Goal: Information Seeking & Learning: Learn about a topic

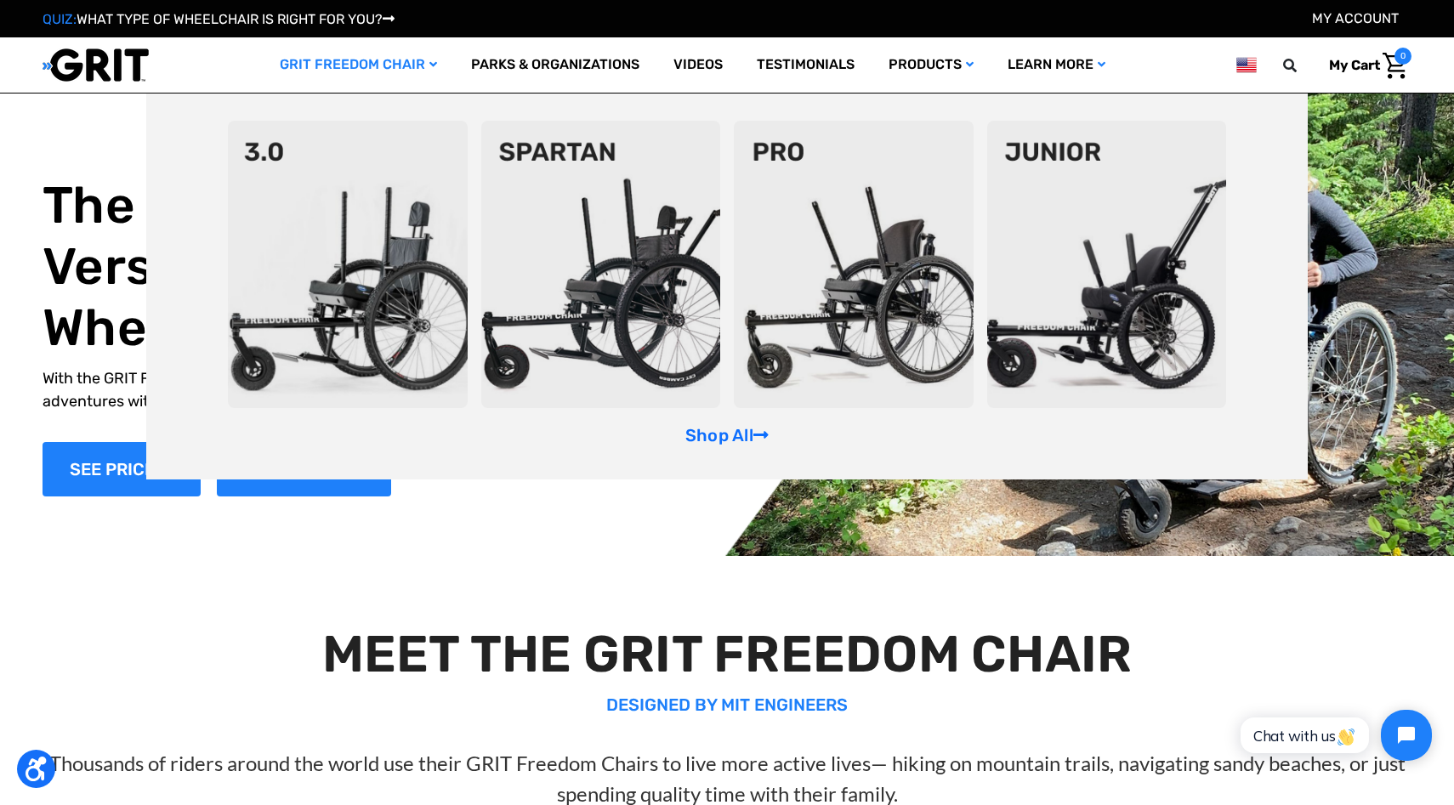
click at [616, 288] on img at bounding box center [601, 264] width 240 height 287
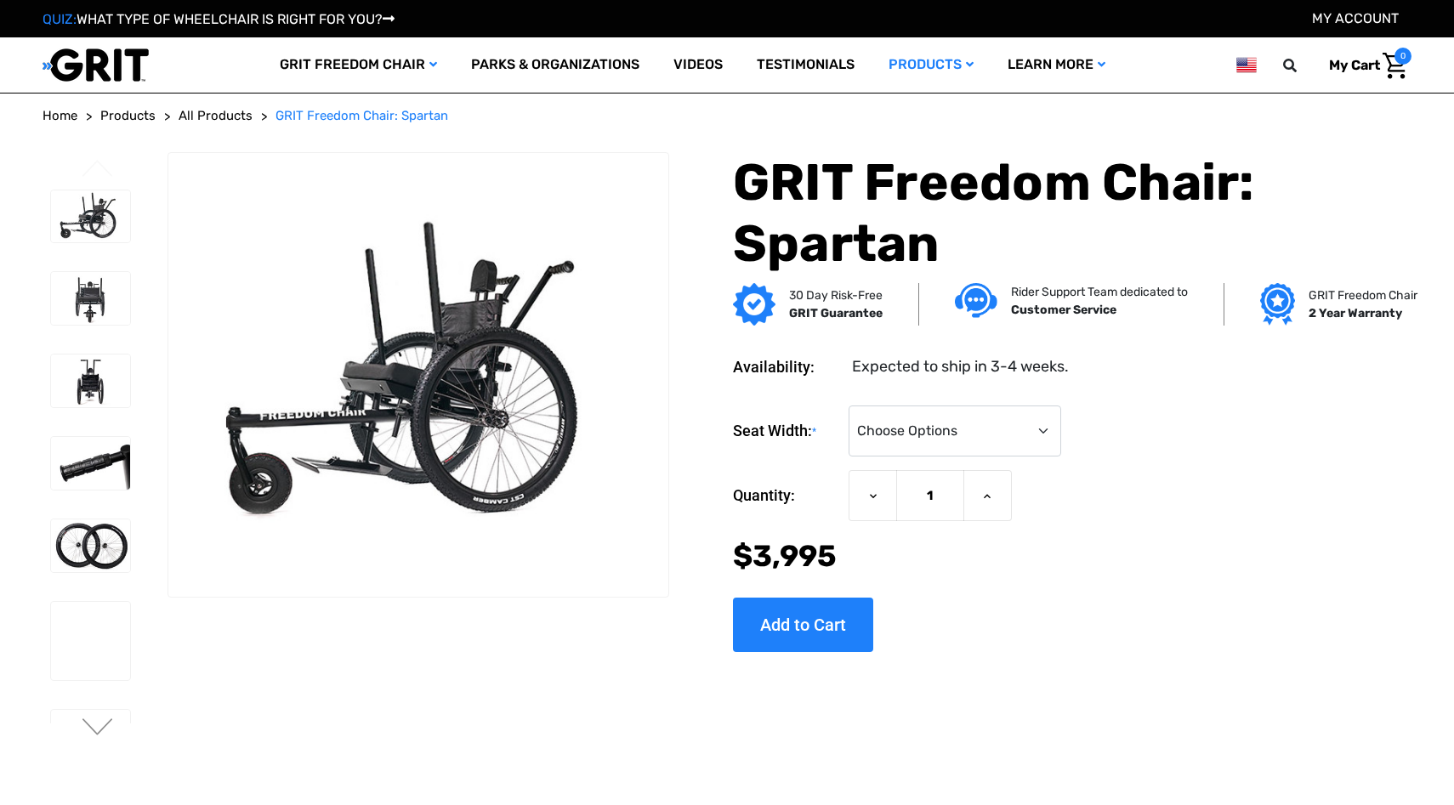
click at [596, 354] on img at bounding box center [417, 374] width 499 height 333
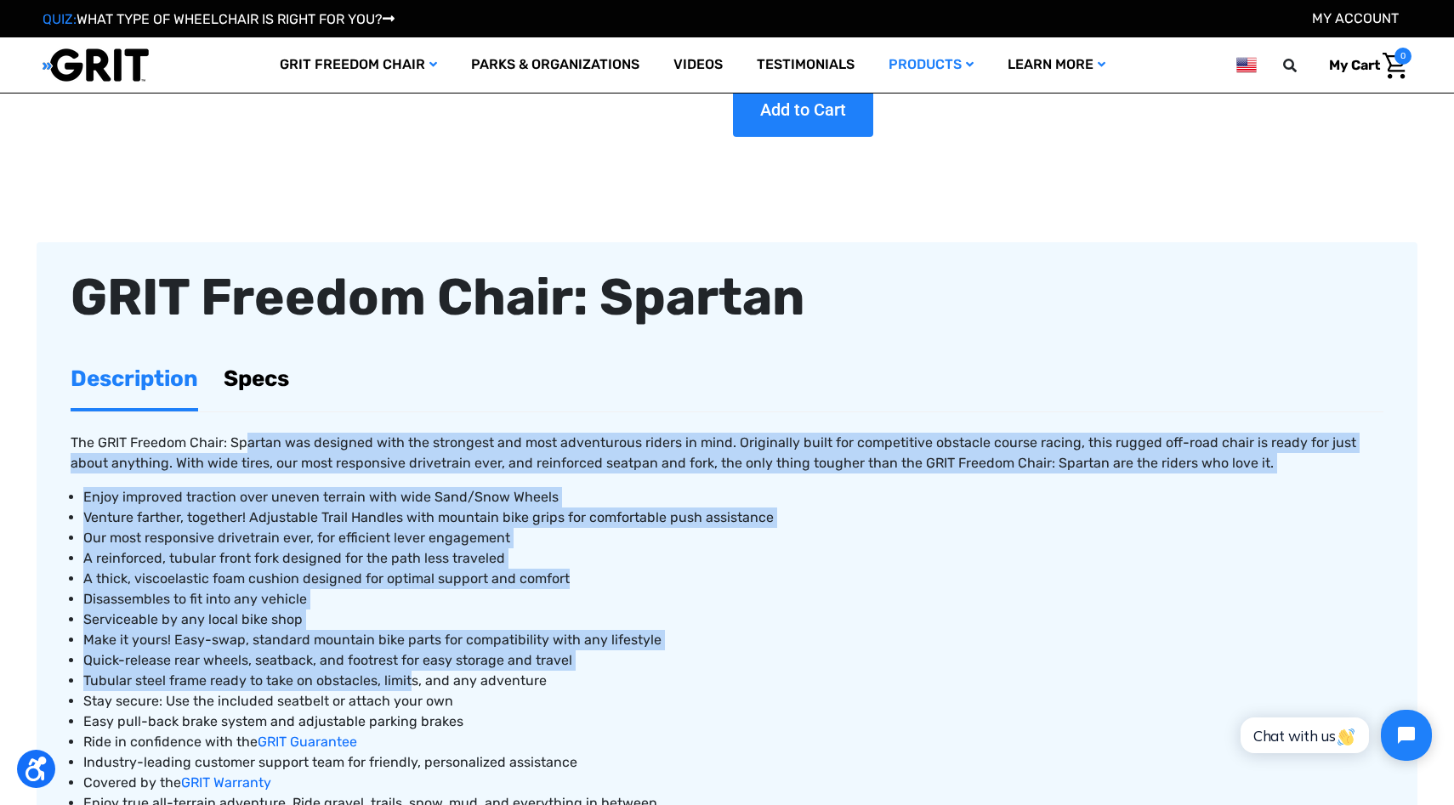
drag, startPoint x: 249, startPoint y: 450, endPoint x: 406, endPoint y: 676, distance: 275.1
click at [406, 676] on div "The GRIT Freedom Chair: Spartan was designed with the strongest and most advent…" at bounding box center [727, 682] width 1313 height 539
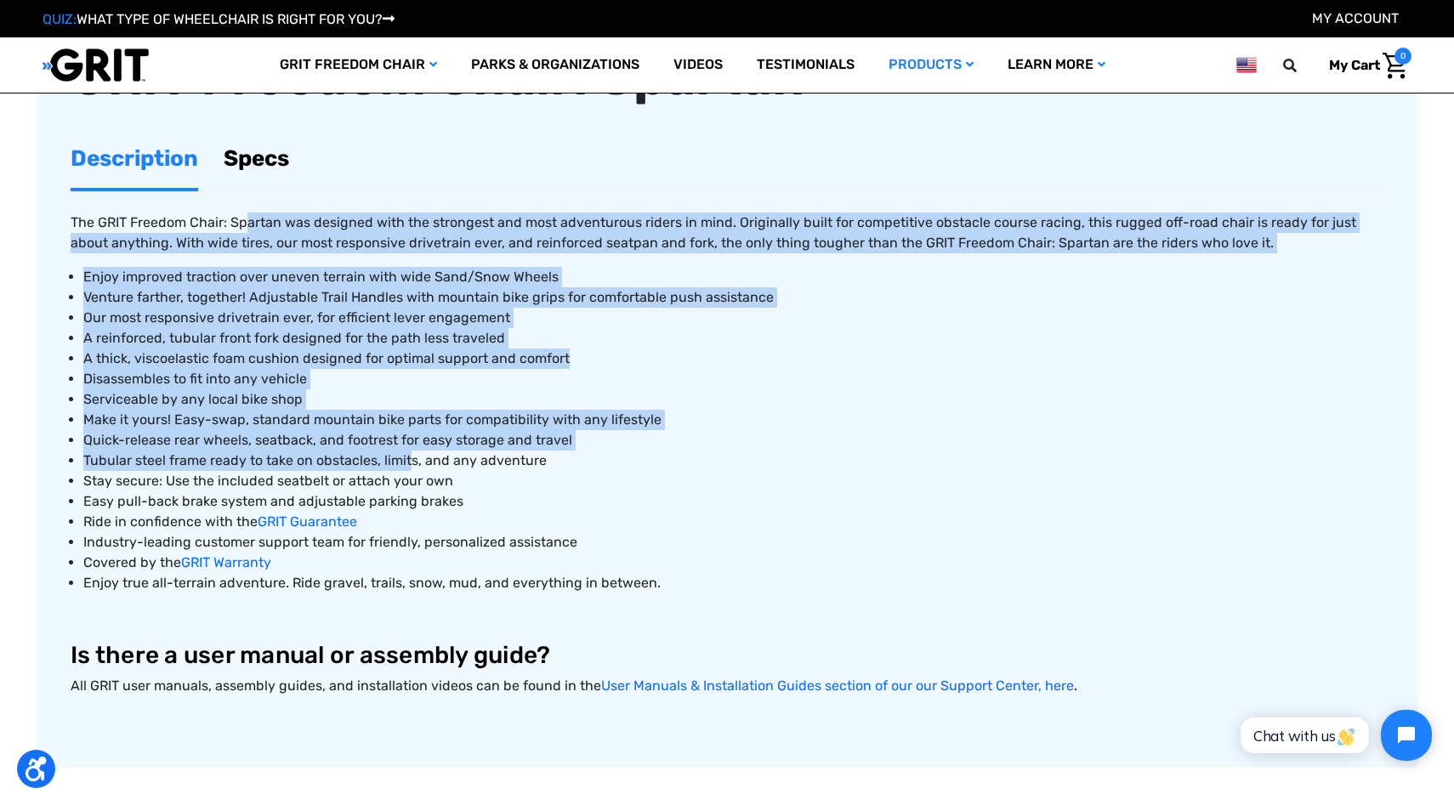
scroll to position [714, 0]
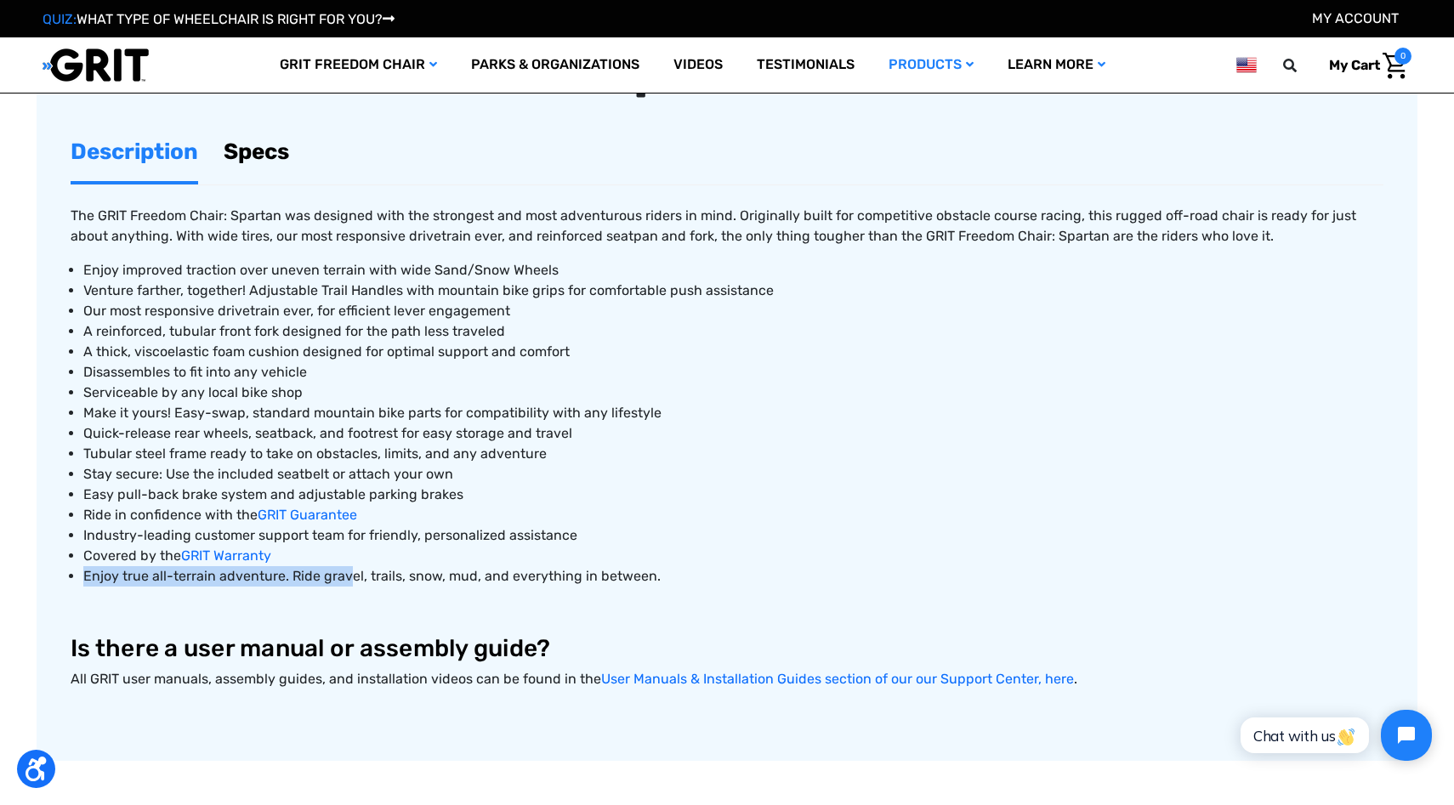
drag, startPoint x: 346, startPoint y: 576, endPoint x: 320, endPoint y: 544, distance: 41.7
click at [320, 544] on ul "Enjoy improved traction over uneven terrain with wide Sand/Snow Wheels Venture …" at bounding box center [727, 423] width 1313 height 327
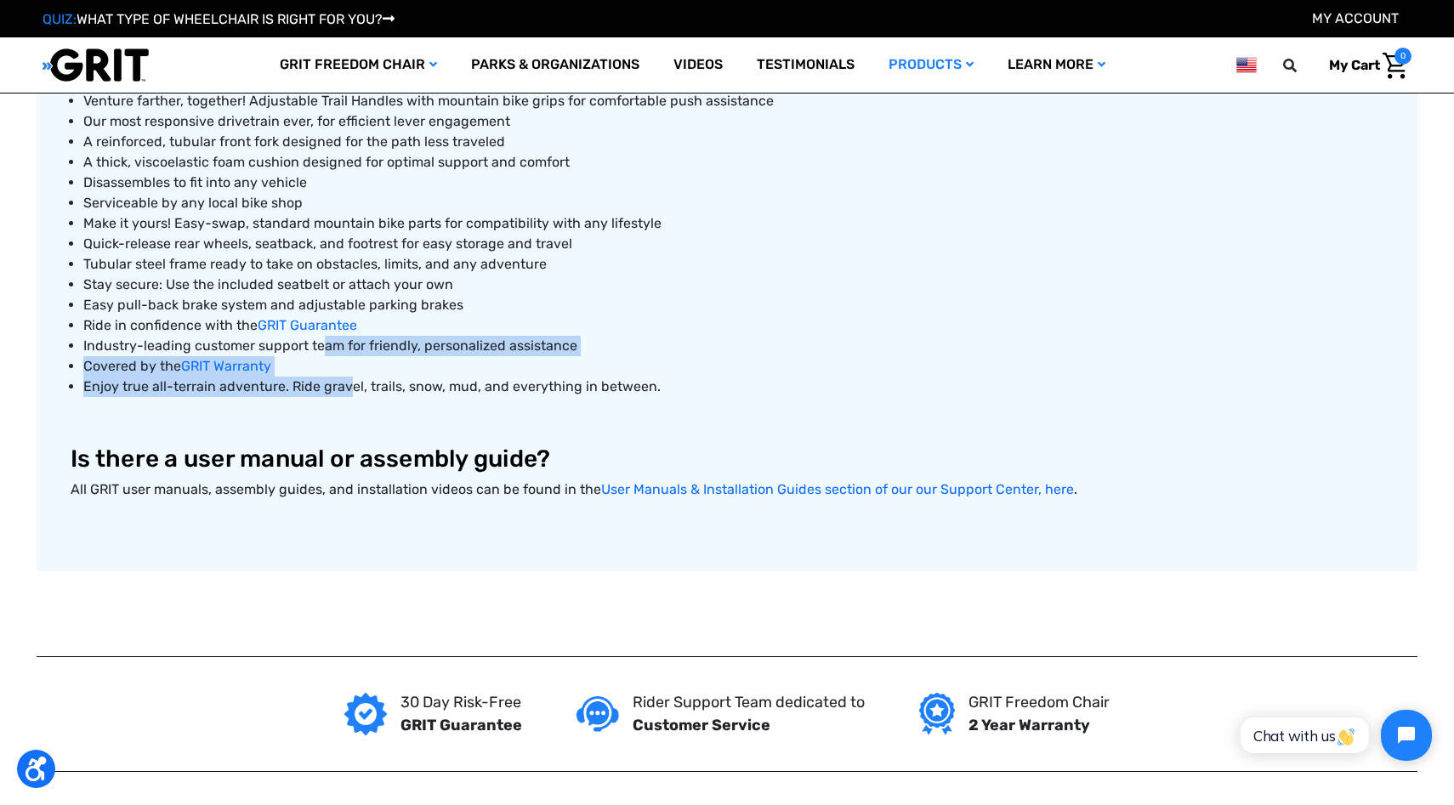
scroll to position [928, 0]
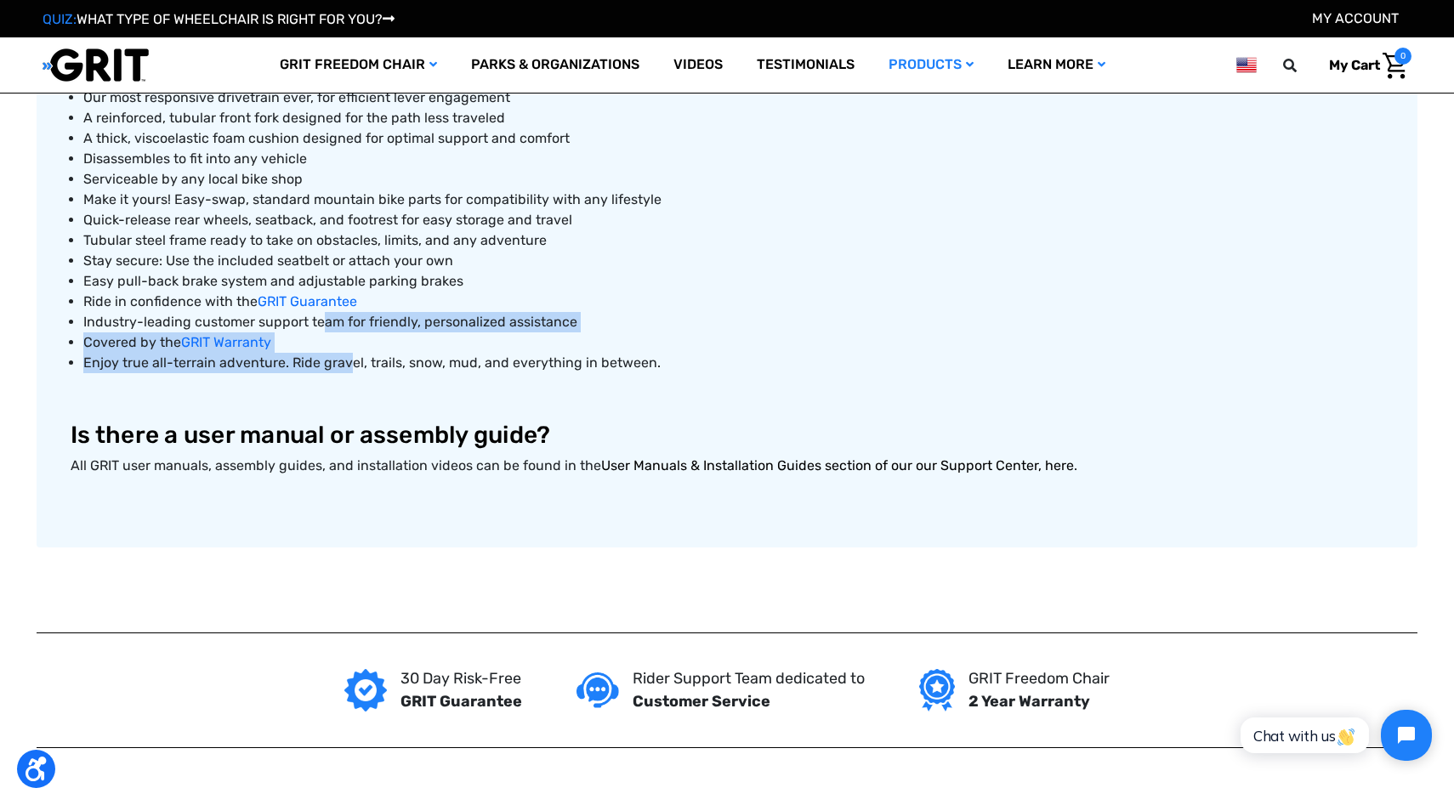
click at [698, 465] on link "User Manuals & Installation Guides section of our our Support Center, here" at bounding box center [837, 466] width 473 height 16
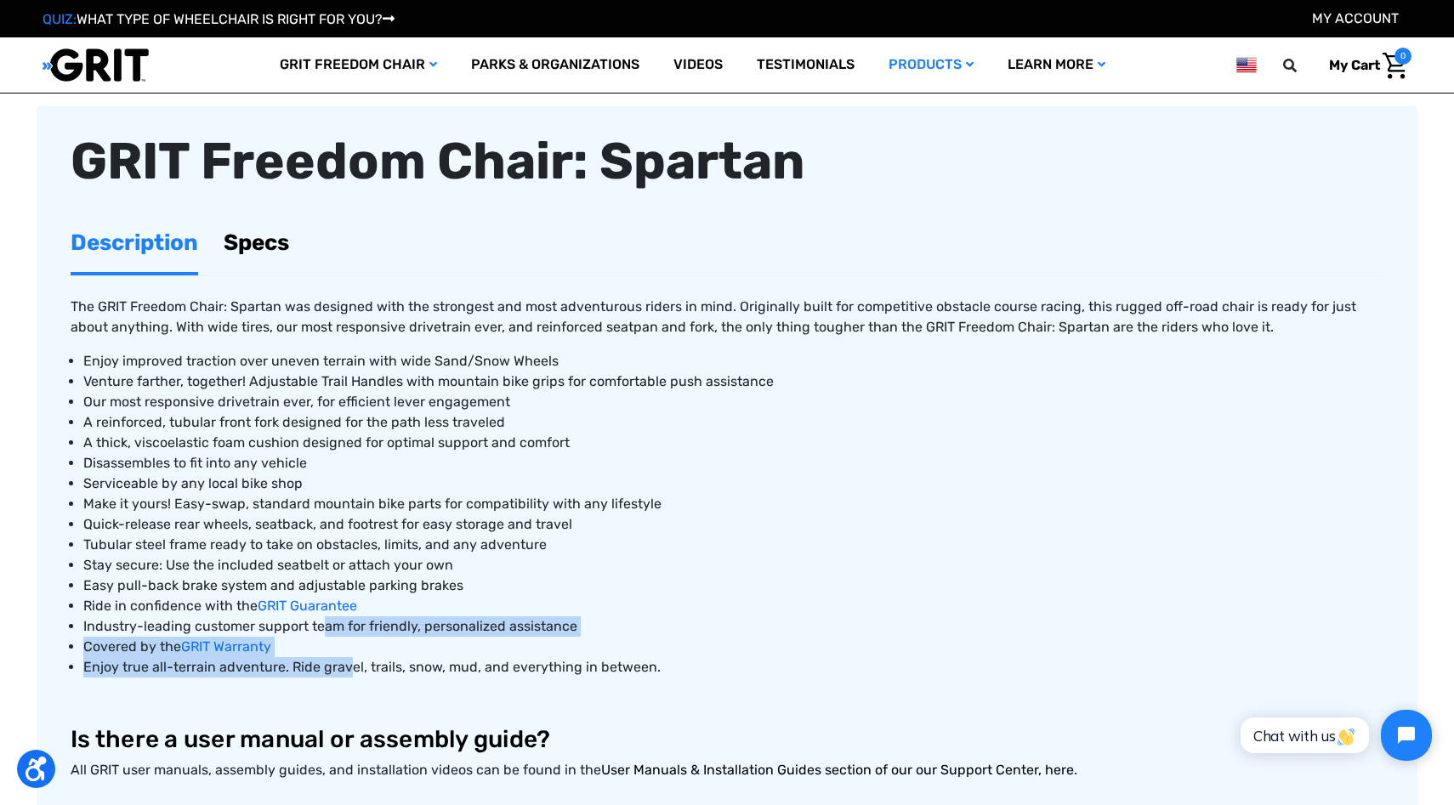
scroll to position [555, 0]
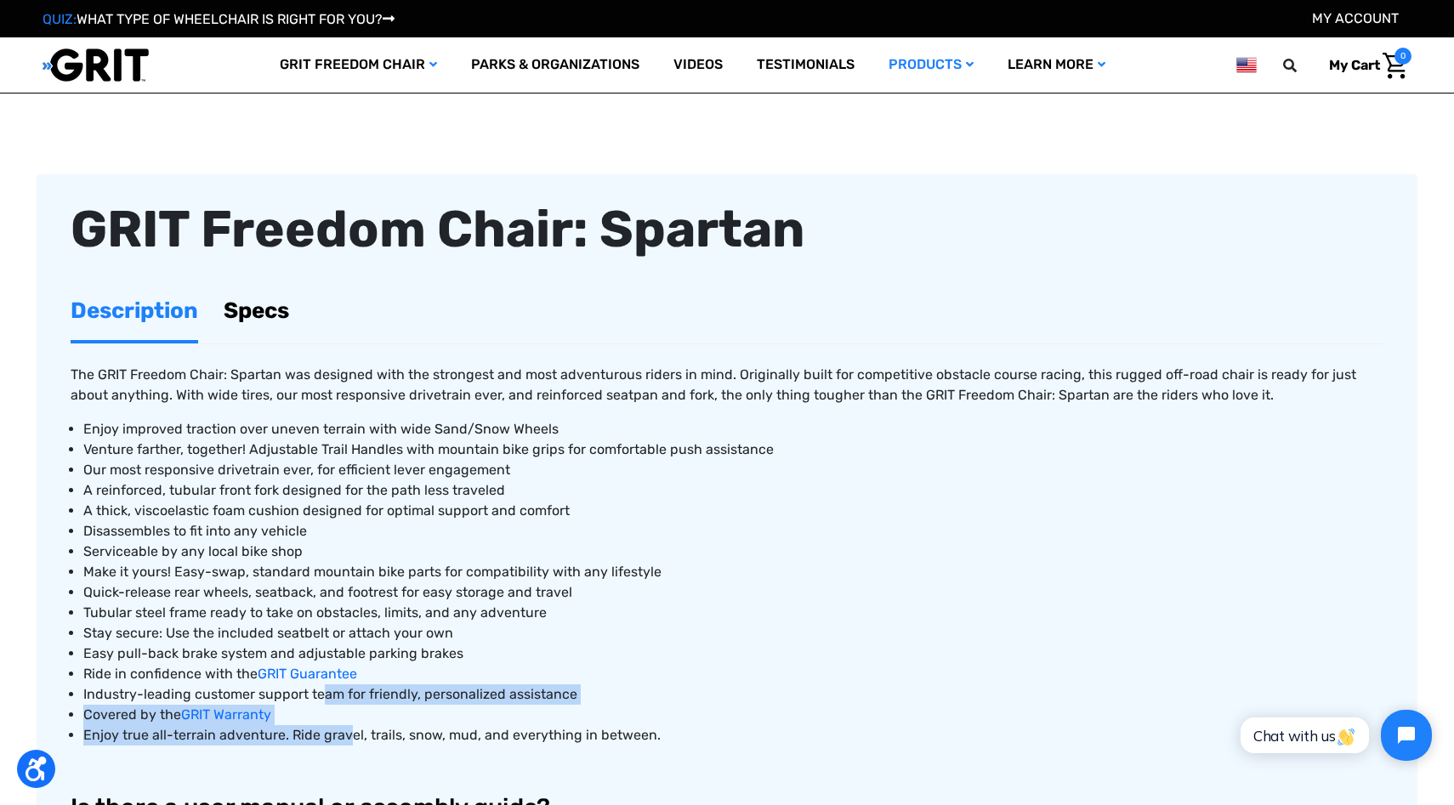
click at [288, 310] on link "Specs" at bounding box center [256, 311] width 65 height 59
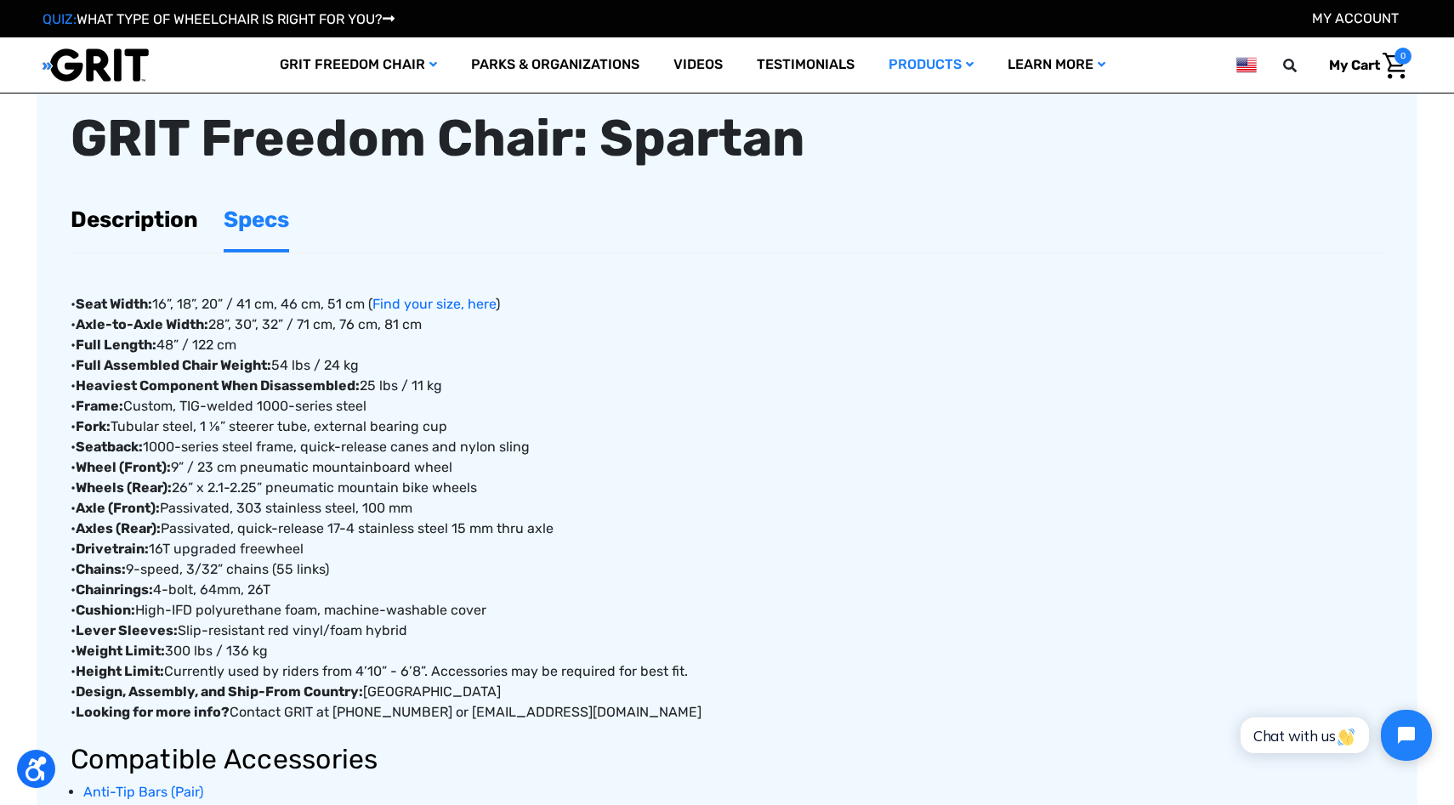
scroll to position [0, 0]
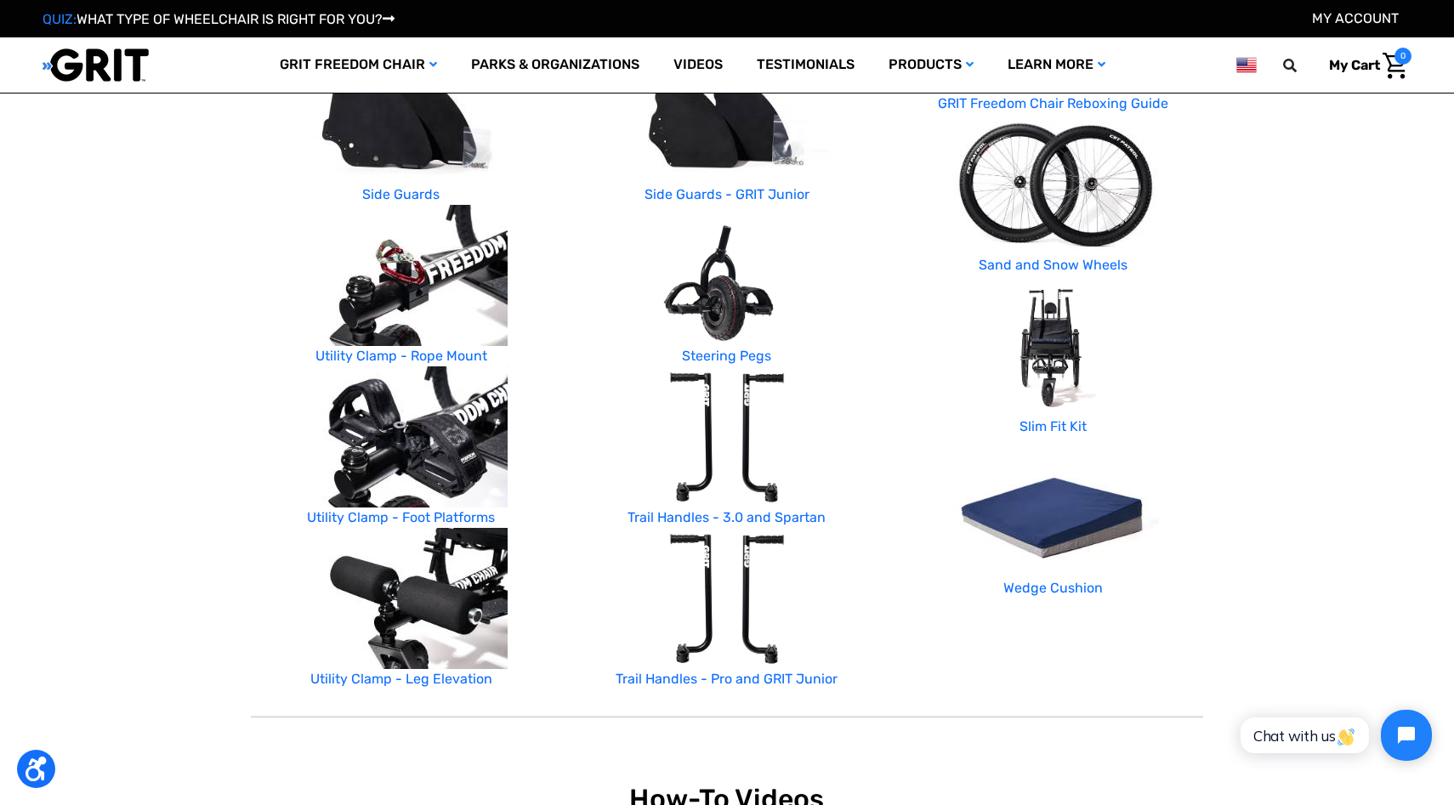
scroll to position [736, 0]
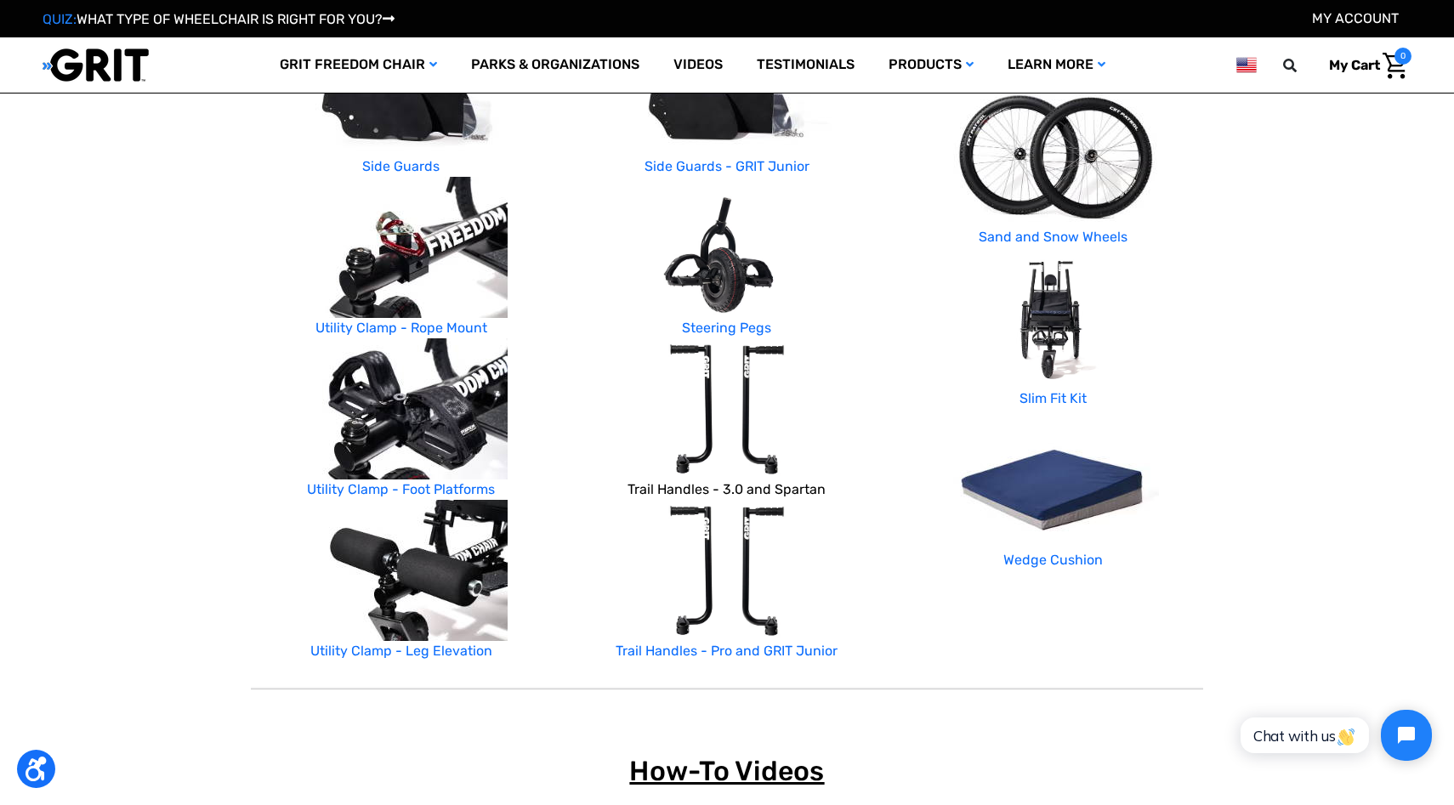
click at [735, 495] on link "Trail Handles - 3.0 and Spartan" at bounding box center [727, 489] width 198 height 16
